Goal: Task Accomplishment & Management: Use online tool/utility

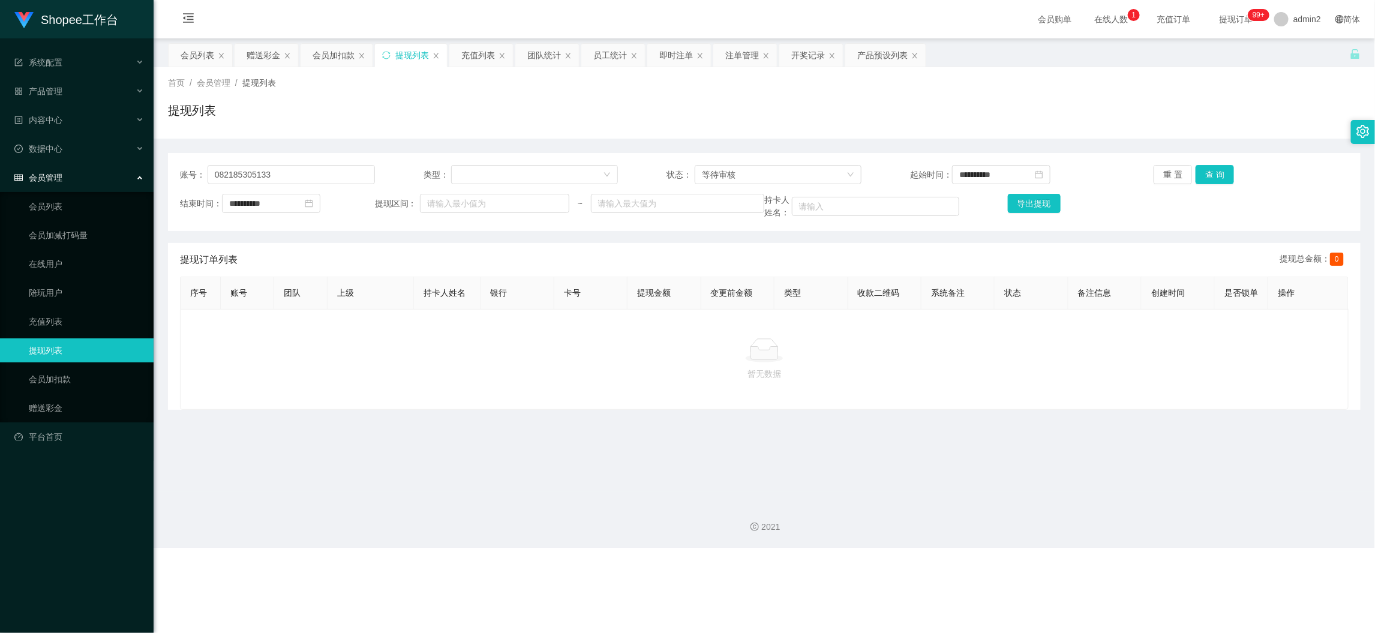
click at [1026, 577] on div "Shopee工作台 系统配置 产品管理 产品列表 产品预设列表 开奖记录 注单管理 即时注单 内容中心 数据中心 员工统计 团队统计 会员管理 会员列表 会员…" at bounding box center [687, 316] width 1375 height 633
click at [313, 178] on input "082185305133" at bounding box center [290, 174] width 167 height 19
drag, startPoint x: 742, startPoint y: 178, endPoint x: 748, endPoint y: 191, distance: 14.3
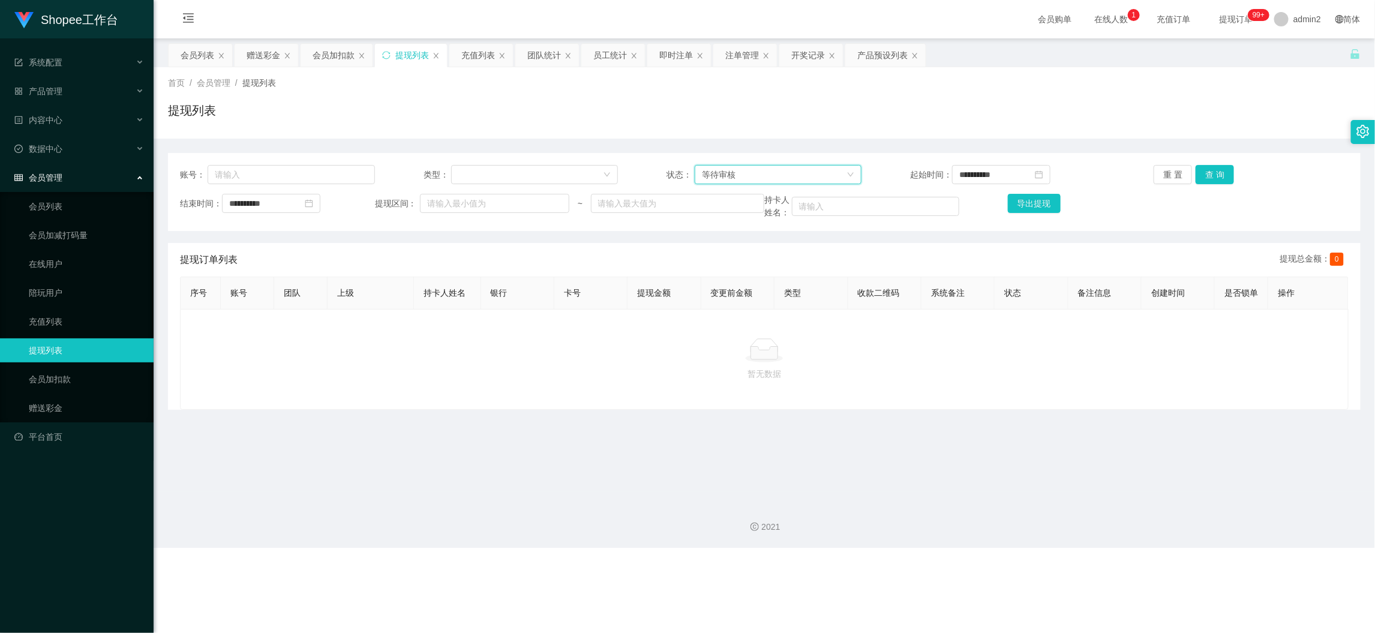
click at [742, 178] on div "等待审核" at bounding box center [774, 175] width 145 height 18
click at [726, 220] on li "审核成功" at bounding box center [773, 216] width 166 height 19
click at [1202, 176] on button "查 询" at bounding box center [1214, 174] width 38 height 19
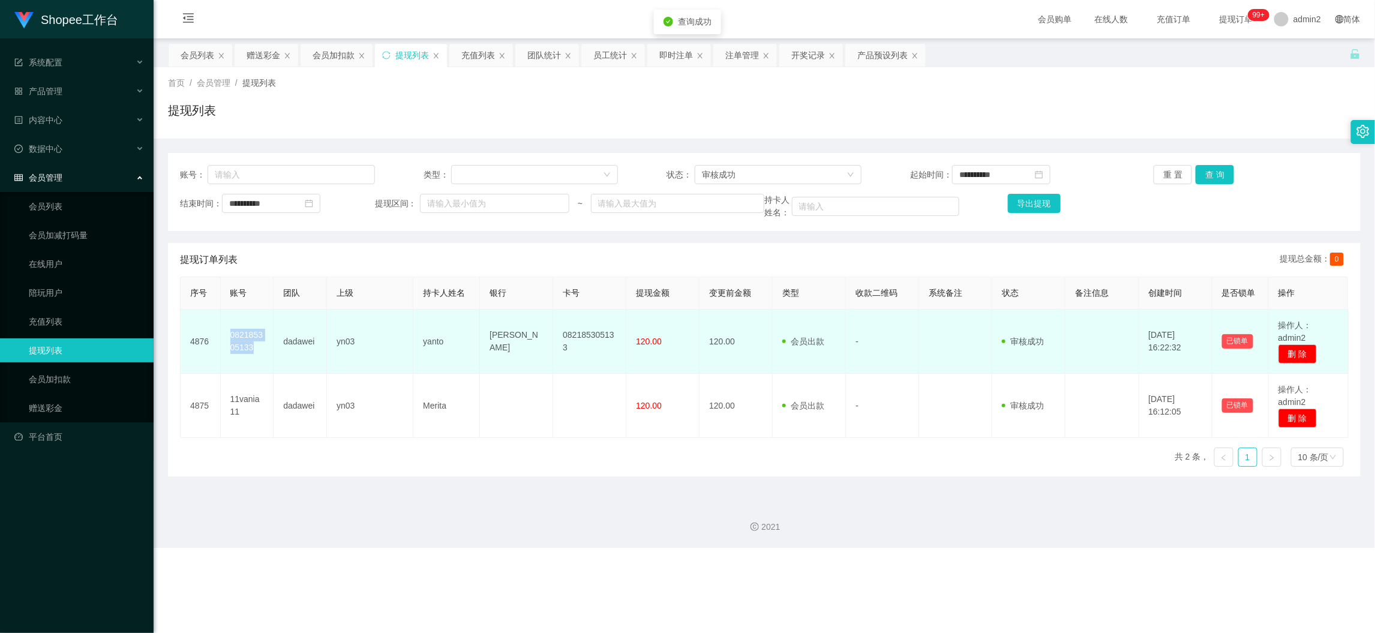
drag, startPoint x: 227, startPoint y: 333, endPoint x: 255, endPoint y: 345, distance: 31.2
click at [255, 345] on td "082185305133" at bounding box center [247, 341] width 53 height 64
copy td "082185305133"
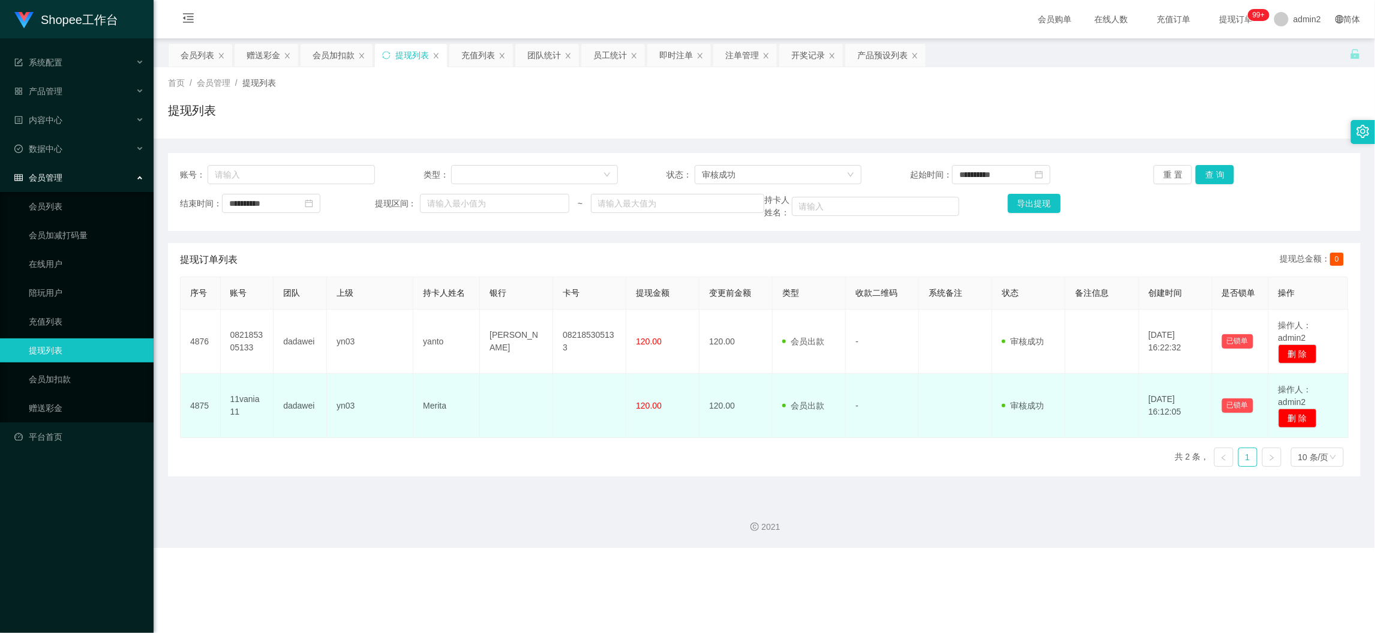
drag, startPoint x: 534, startPoint y: 374, endPoint x: 558, endPoint y: 378, distance: 23.7
click at [537, 375] on td at bounding box center [516, 406] width 73 height 64
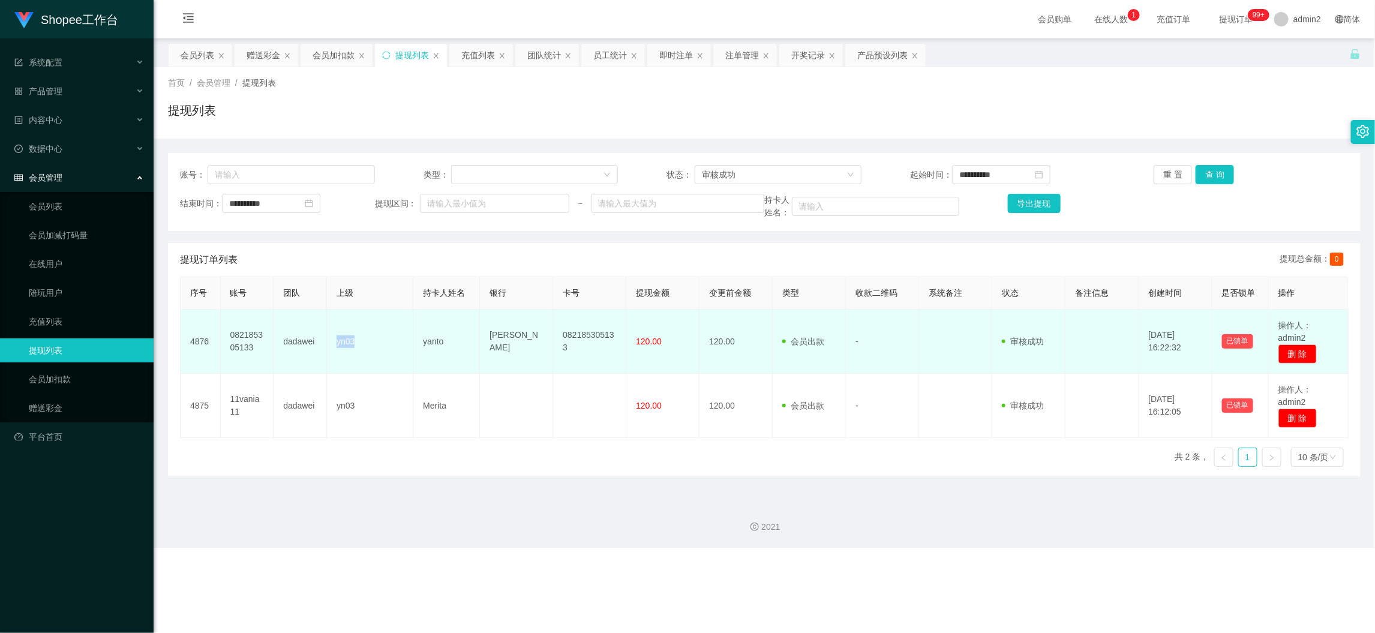
drag, startPoint x: 335, startPoint y: 345, endPoint x: 374, endPoint y: 345, distance: 39.6
click at [374, 345] on td "yn03" at bounding box center [370, 341] width 86 height 64
copy td "yn03"
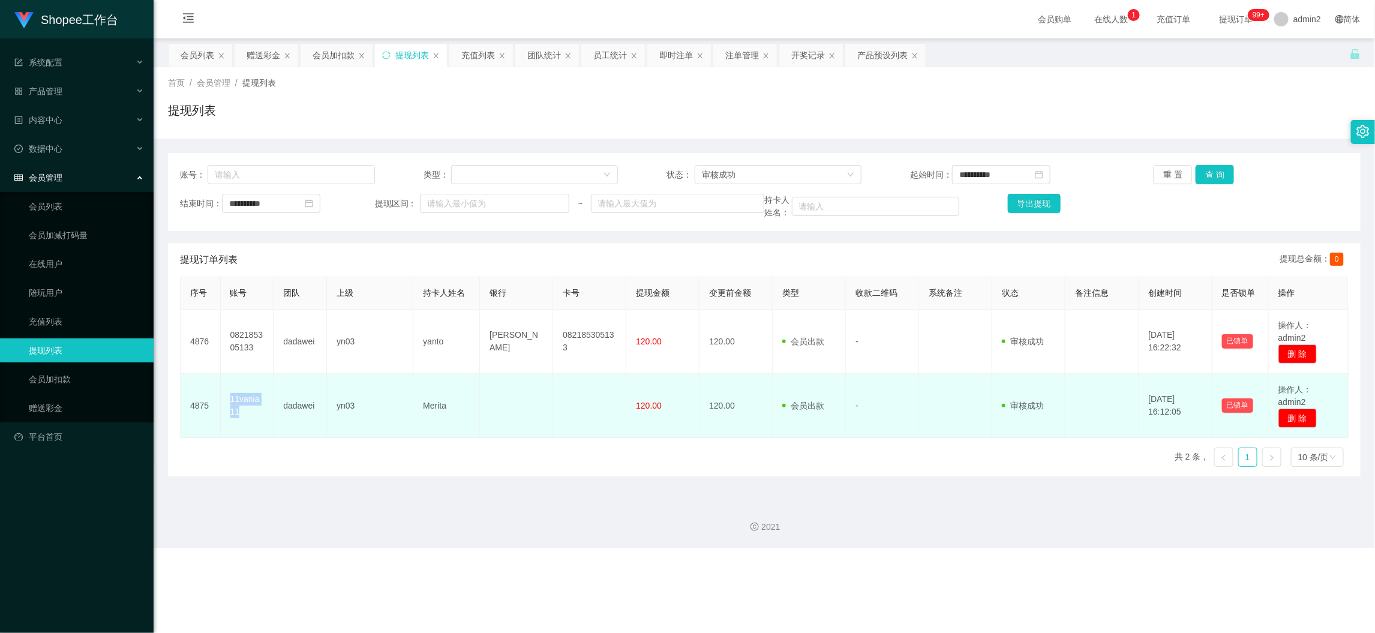
drag, startPoint x: 222, startPoint y: 395, endPoint x: 260, endPoint y: 414, distance: 41.8
click at [260, 414] on td "11vania11" at bounding box center [247, 406] width 53 height 64
copy td "11vania11"
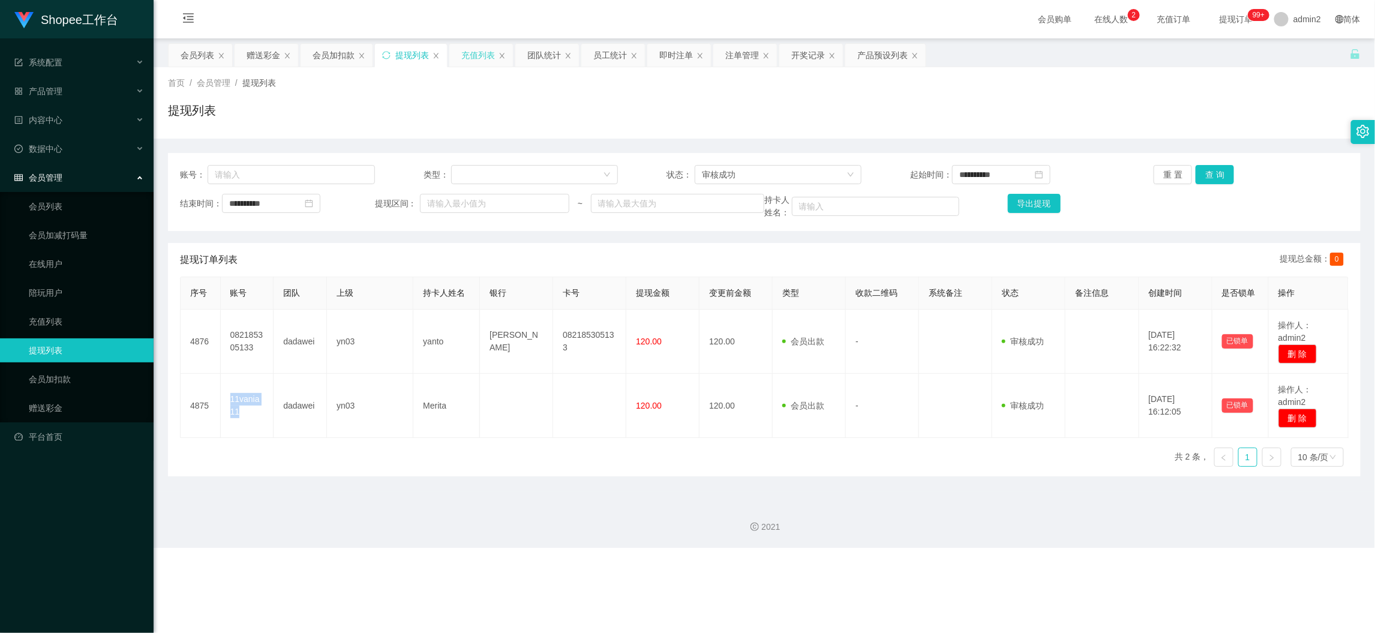
click at [471, 52] on div "充值列表" at bounding box center [478, 55] width 34 height 23
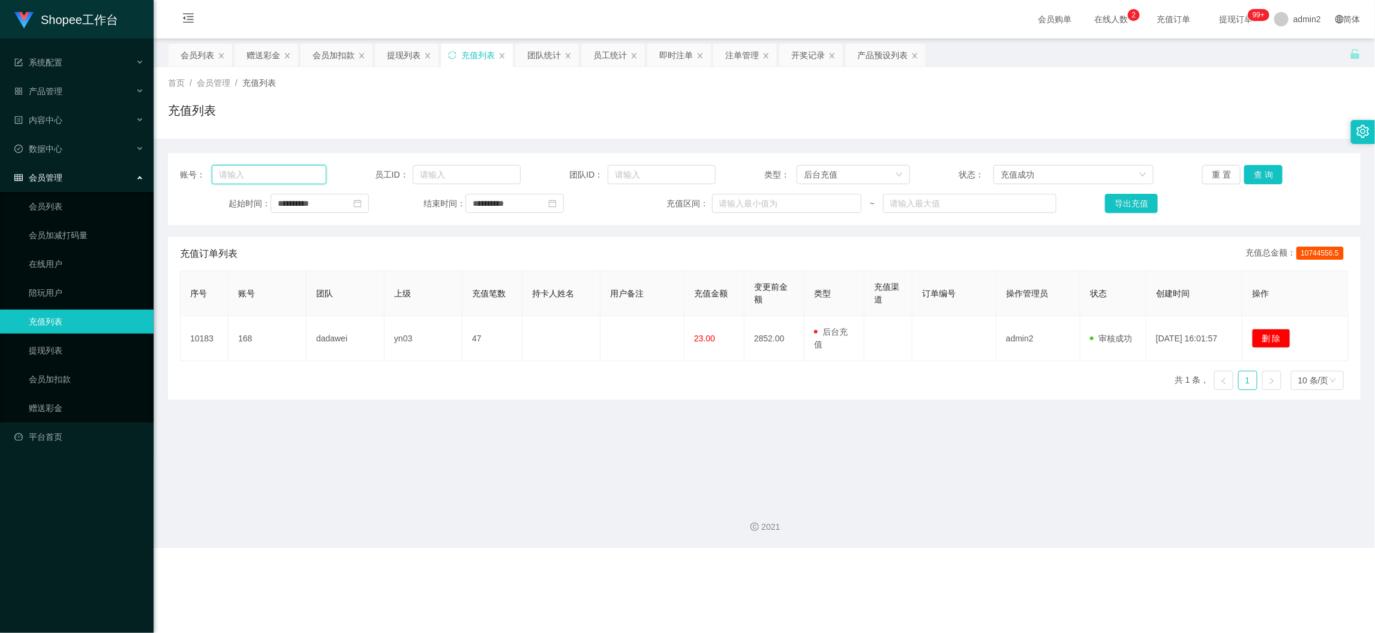
click at [292, 182] on input "text" at bounding box center [269, 174] width 114 height 19
click at [341, 211] on input "**********" at bounding box center [319, 203] width 98 height 19
click at [354, 390] on link "今天" at bounding box center [353, 384] width 17 height 23
type input "**********"
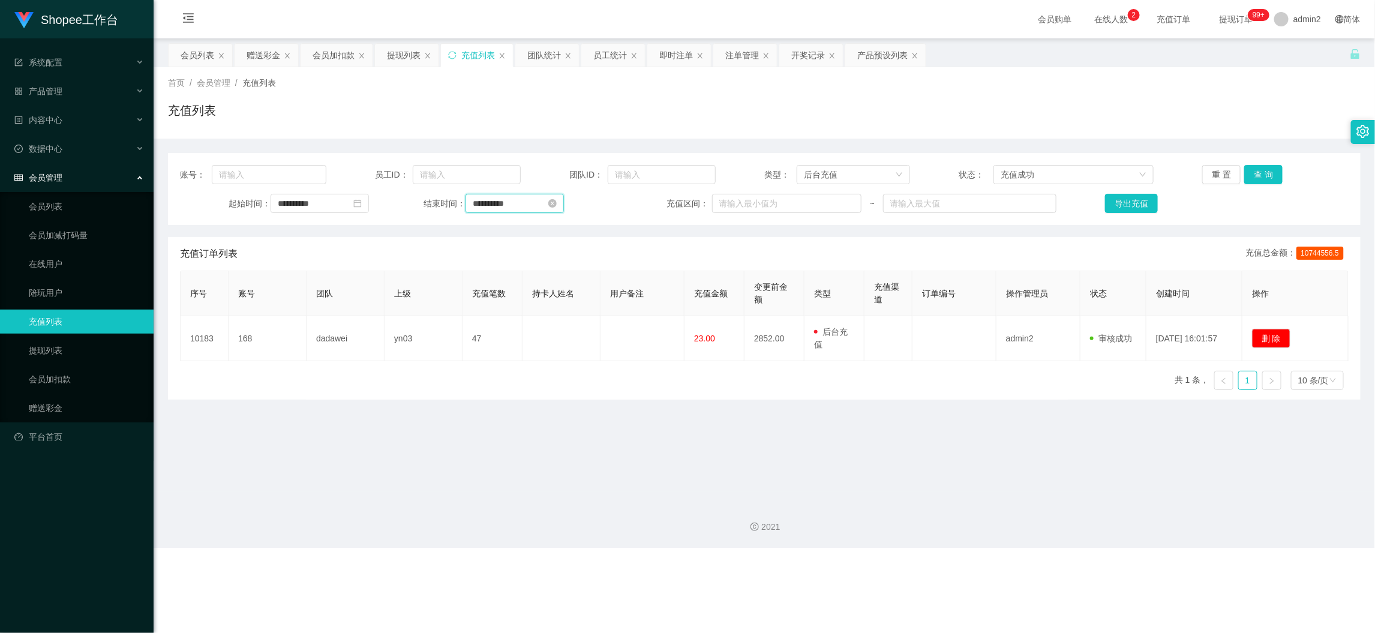
click at [527, 208] on input "**********" at bounding box center [514, 203] width 98 height 19
click at [551, 380] on link "今天" at bounding box center [547, 384] width 17 height 23
type input "**********"
click at [1250, 169] on button "查 询" at bounding box center [1263, 174] width 38 height 19
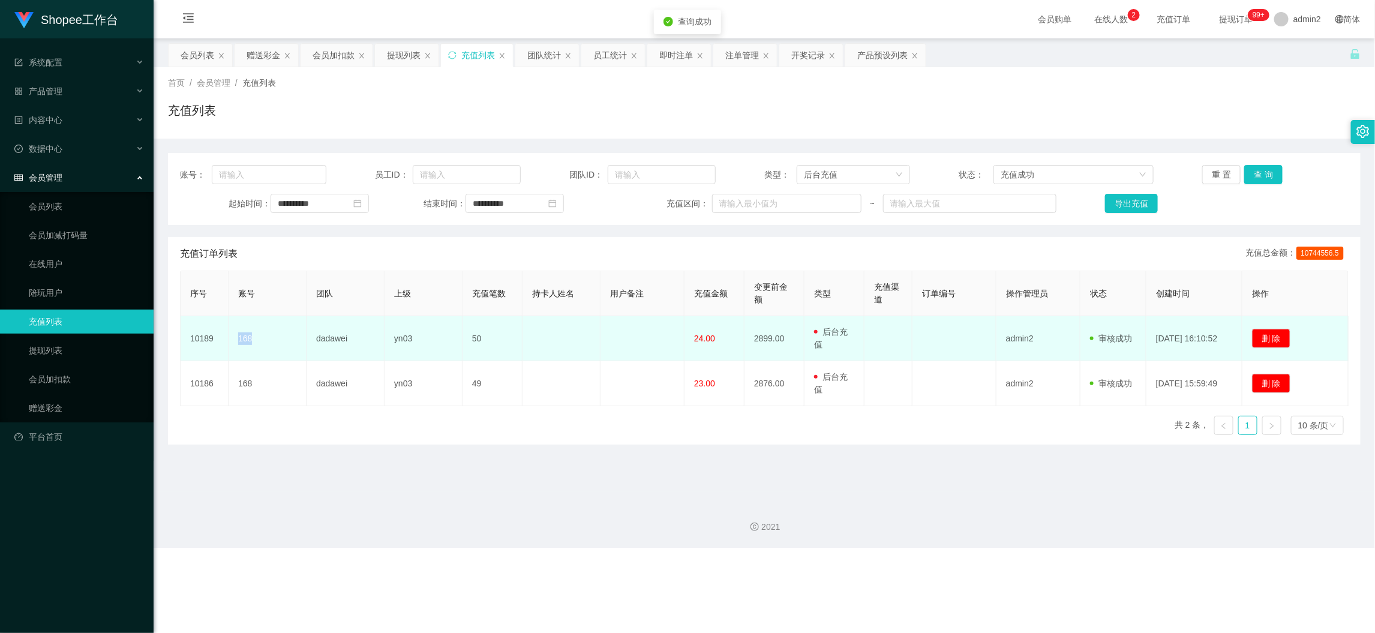
drag, startPoint x: 228, startPoint y: 344, endPoint x: 278, endPoint y: 348, distance: 49.9
click at [278, 348] on td "168" at bounding box center [267, 338] width 78 height 45
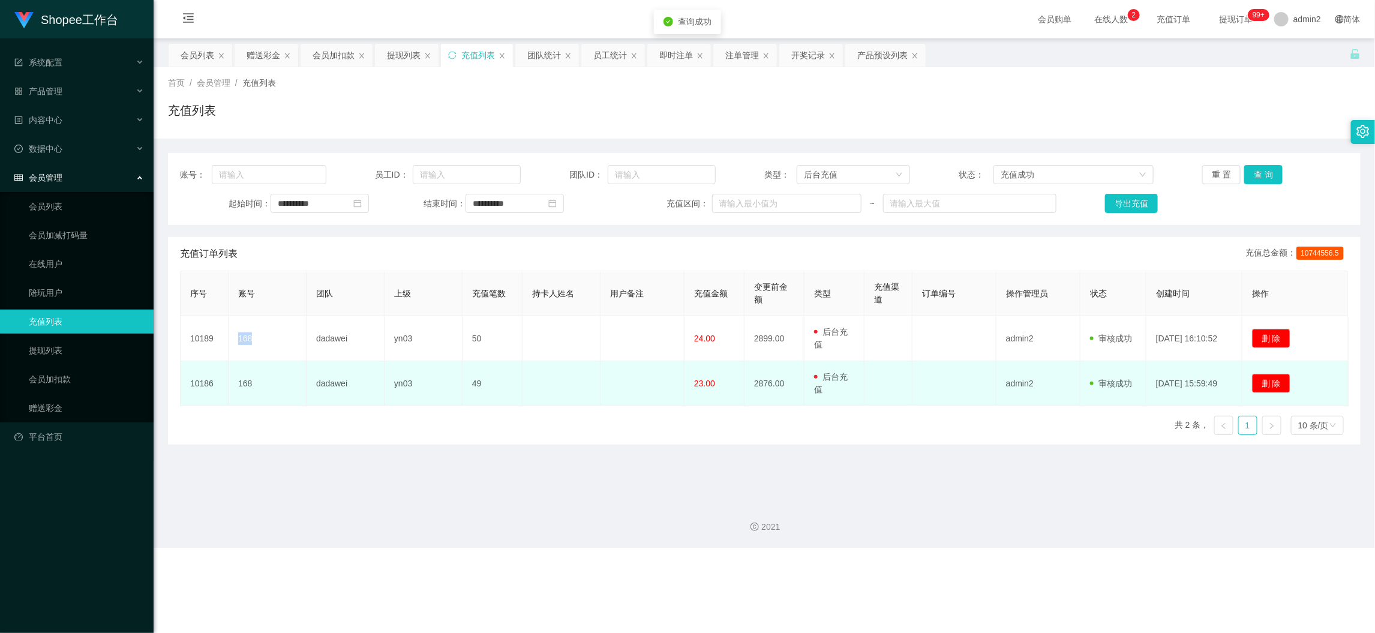
copy td "168"
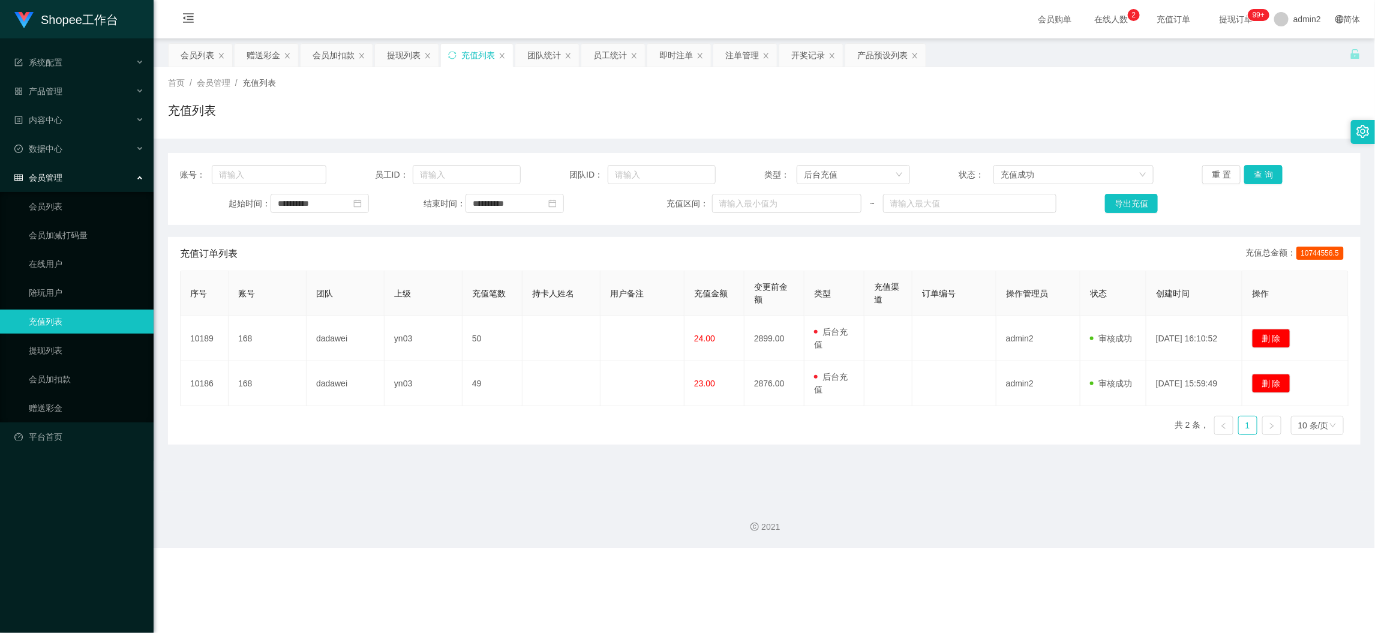
click at [912, 474] on main "**********" at bounding box center [764, 264] width 1221 height 453
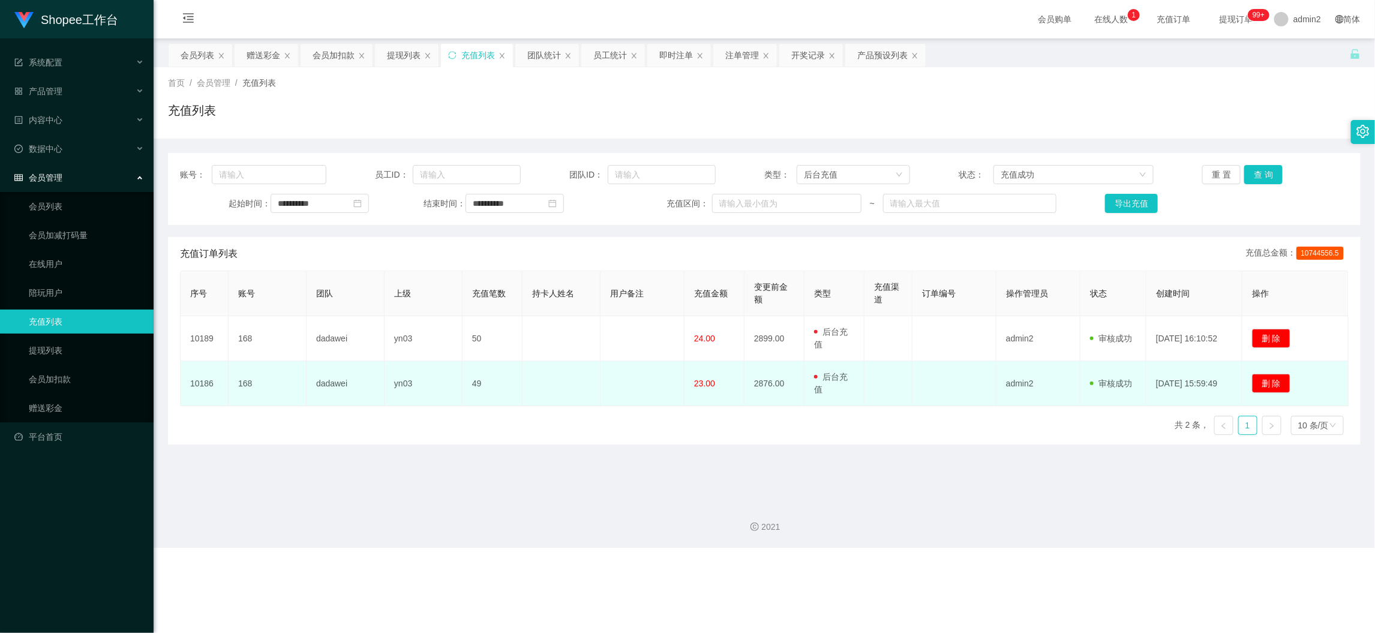
click at [334, 379] on td "dadawei" at bounding box center [345, 383] width 78 height 45
click at [240, 381] on td "168" at bounding box center [267, 383] width 78 height 45
copy td "168"
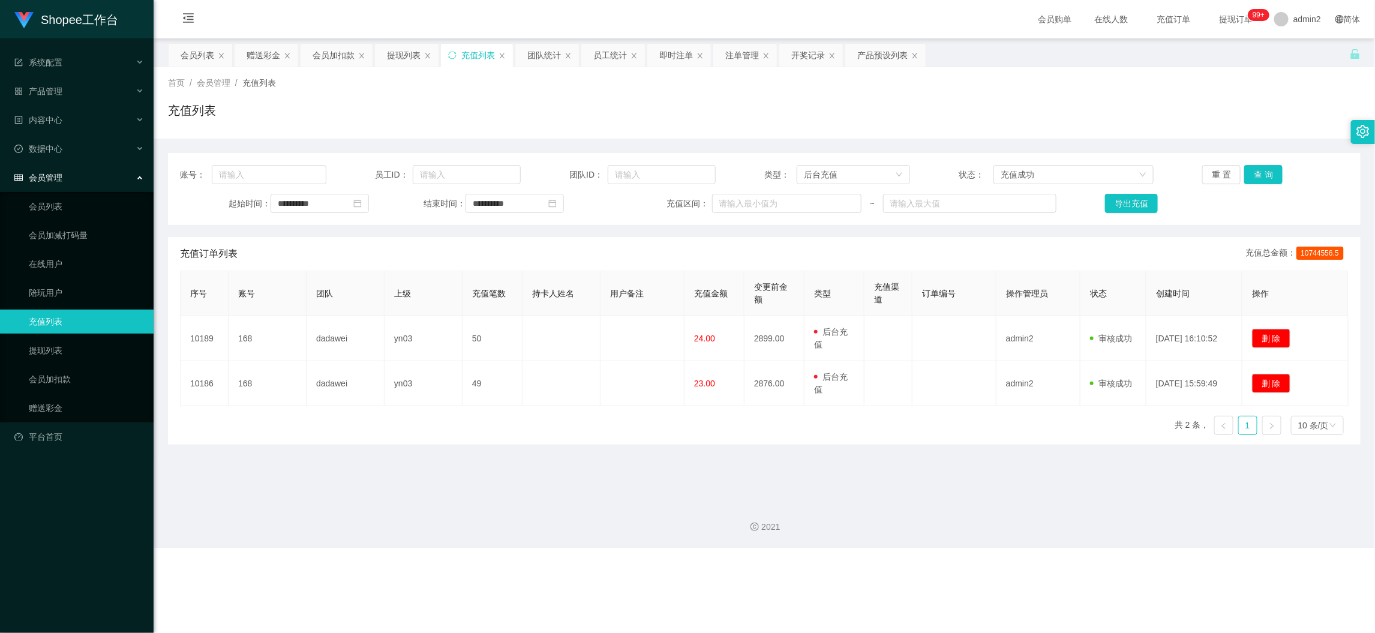
click at [588, 504] on div "2021" at bounding box center [764, 520] width 1221 height 56
